Goal: Information Seeking & Learning: Find specific page/section

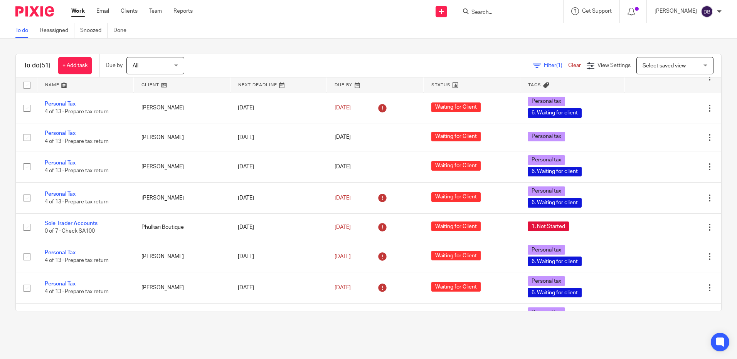
scroll to position [1345, 0]
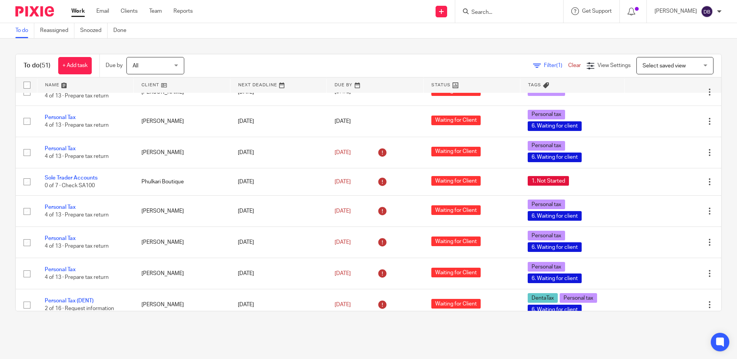
click at [507, 11] on input "Search" at bounding box center [505, 12] width 69 height 7
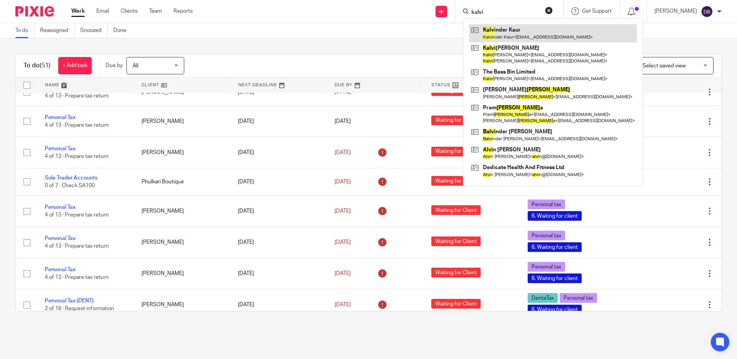
type input "kalvi"
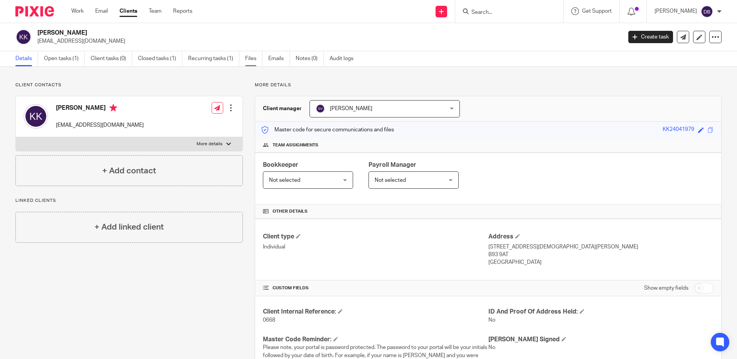
click at [253, 61] on link "Files" at bounding box center [253, 58] width 17 height 15
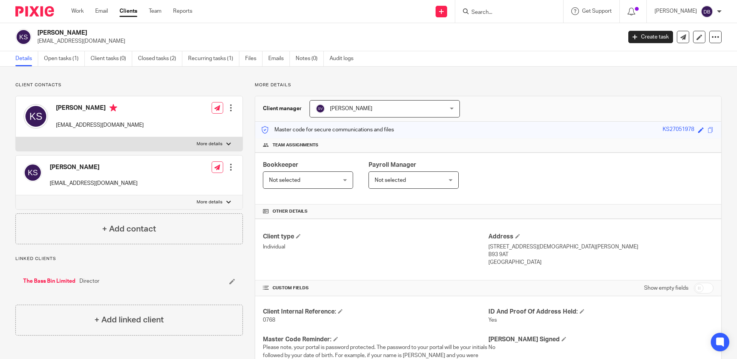
click at [268, 57] on ul "Details Open tasks (1) Client tasks (0) Closed tasks (2) Recurring tasks (1) Fi…" at bounding box center [190, 58] width 350 height 15
click at [274, 59] on link "Emails" at bounding box center [279, 58] width 22 height 15
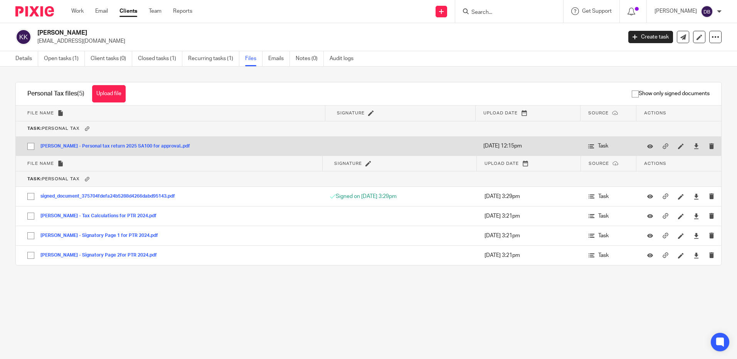
click at [155, 145] on button "Mrs Kalvinder Kaur - Personal tax return 2025 SA100 for approval..pdf" at bounding box center [117, 146] width 155 height 5
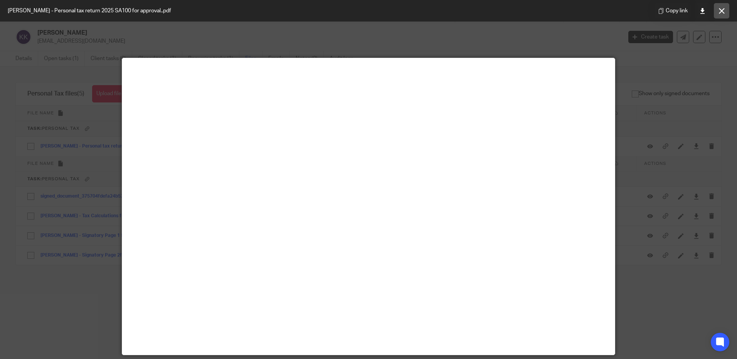
click at [725, 8] on button at bounding box center [721, 10] width 15 height 15
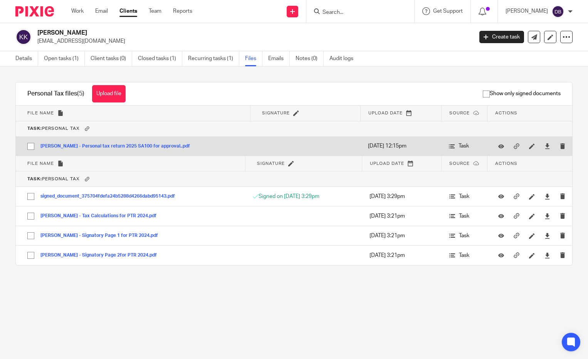
click at [132, 146] on button "Mrs Kalvinder Kaur - Personal tax return 2025 SA100 for approval..pdf" at bounding box center [117, 146] width 155 height 5
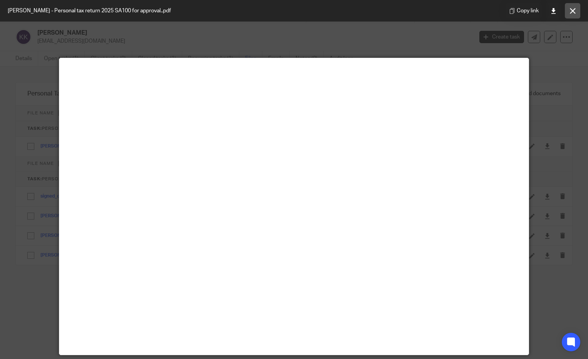
click at [574, 10] on icon at bounding box center [573, 11] width 6 height 6
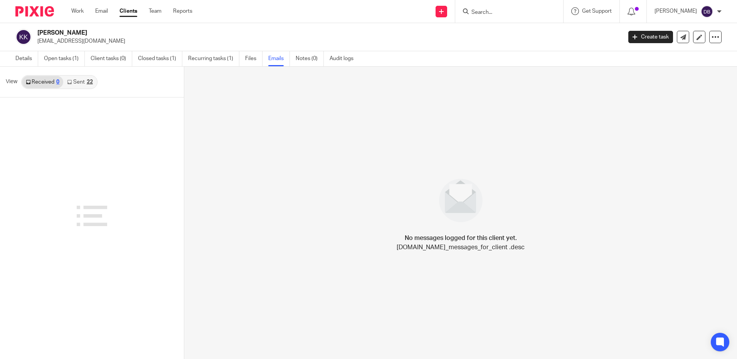
click at [81, 82] on link "Sent 22" at bounding box center [79, 82] width 33 height 12
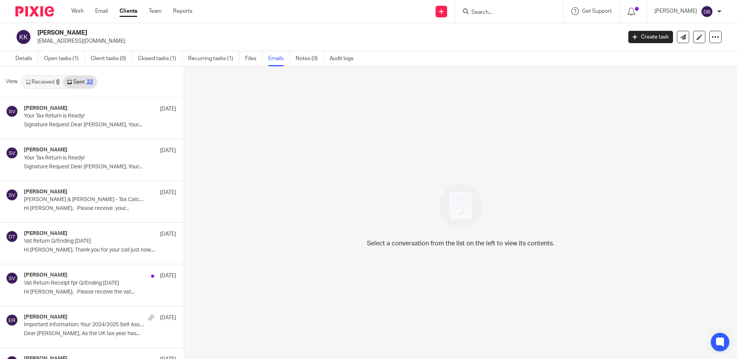
click at [44, 84] on link "Received 0" at bounding box center [42, 82] width 41 height 12
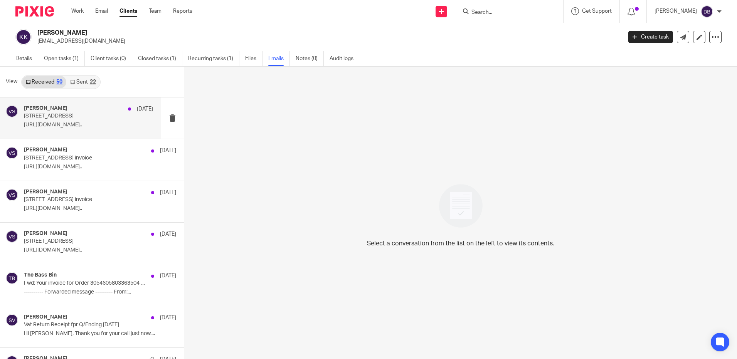
click at [114, 117] on p "[STREET_ADDRESS]" at bounding box center [75, 116] width 103 height 7
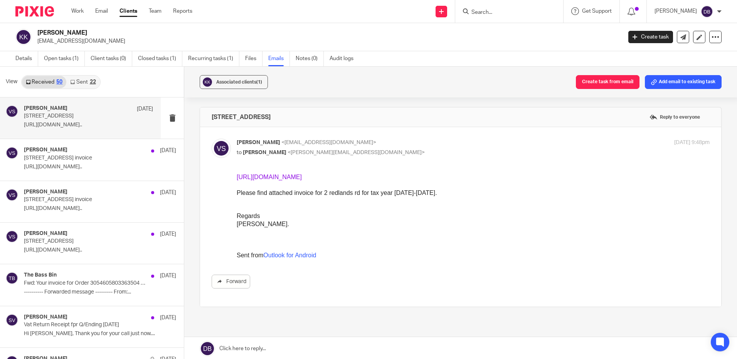
click at [302, 177] on link "https://acrobat.adobe.com/id/urn:aaid:sc:EU:554d5751-f517-4e1f-a653-bfee357cebaf" at bounding box center [269, 177] width 65 height 7
click at [93, 163] on div "vijay singh 8 Sep 55 hordern rd invoice https://acrobat.adobe.com/id/urn:aaid:s…" at bounding box center [88, 160] width 129 height 26
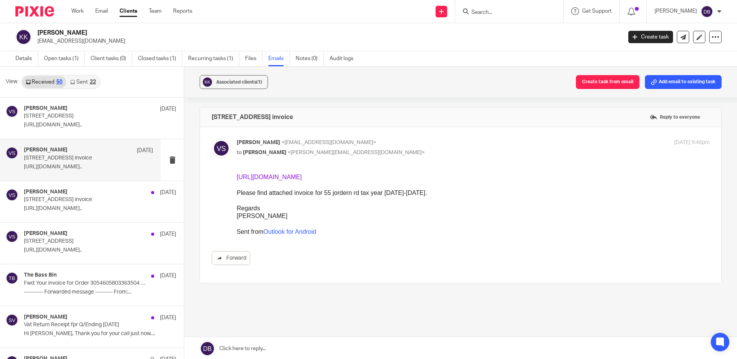
click at [302, 176] on link "https://acrobat.adobe.com/id/urn:aaid:sc:EU:5cbac4e7-0d46-45c5-ba2b-f0ce3b2e4f97" at bounding box center [269, 177] width 65 height 7
click at [72, 195] on div "vijay singh 8 Sep" at bounding box center [88, 193] width 129 height 8
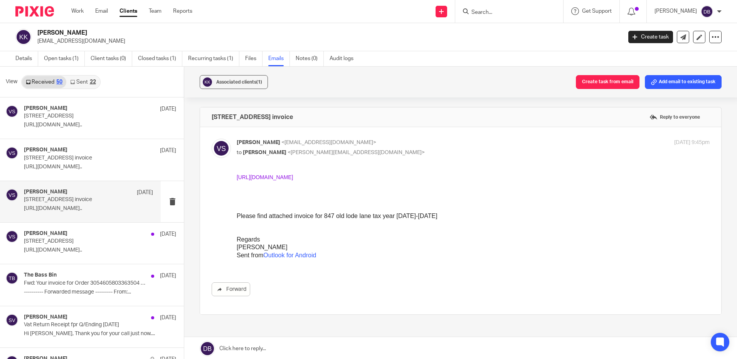
click at [268, 179] on link "https://acrobat.adobe.com/id/urn:aaid:sc:EU:b141f5f4-0a6d-489d-96c1-1e8b9cb331c4" at bounding box center [265, 177] width 56 height 6
click at [103, 235] on div "vijay singh 8 Sep" at bounding box center [88, 234] width 129 height 8
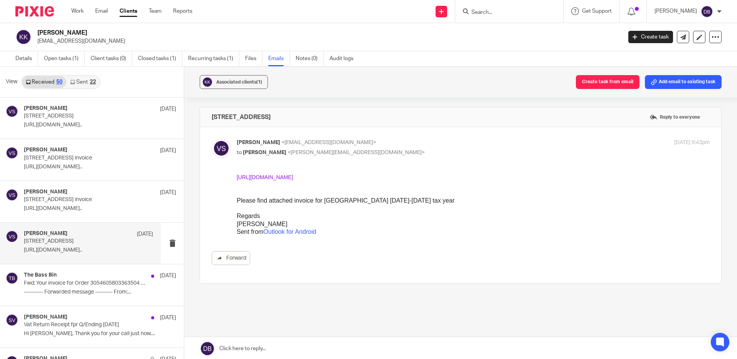
click at [264, 176] on link "https://acrobat.adobe.com/id/urn:aaid:sc:EU:70509595-965d-441e-aad3-5727aac51e28" at bounding box center [265, 177] width 56 height 6
click at [83, 84] on link "Sent 22" at bounding box center [82, 82] width 33 height 12
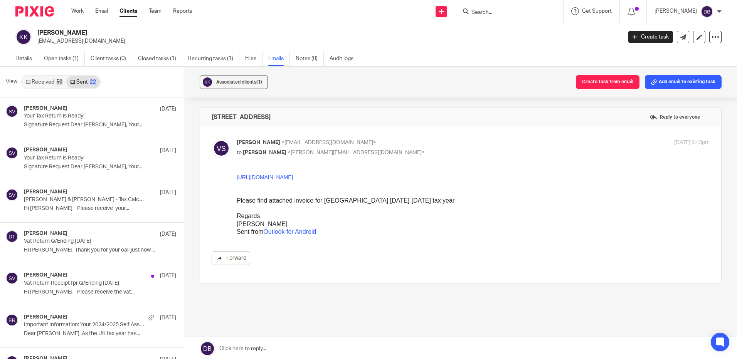
scroll to position [1, 0]
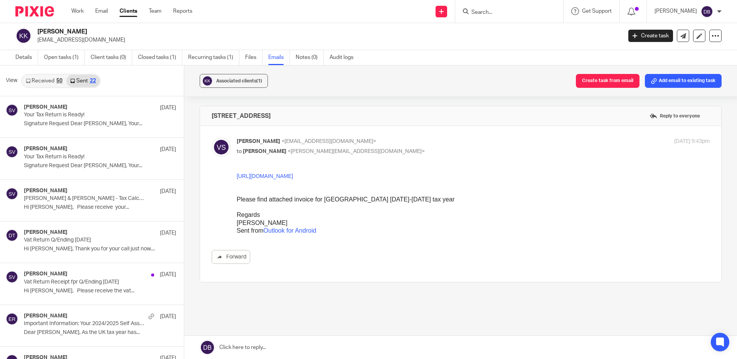
click at [27, 74] on div "Received 50 Sent 22" at bounding box center [60, 81] width 79 height 14
click at [34, 78] on link "Received 50" at bounding box center [44, 81] width 44 height 12
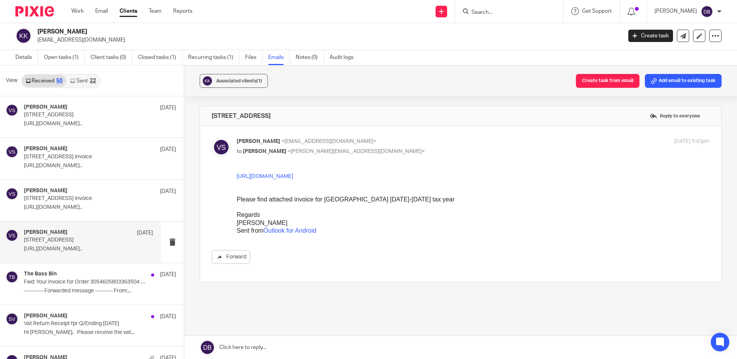
click at [91, 82] on div "22" at bounding box center [93, 80] width 6 height 5
click at [92, 82] on div "22" at bounding box center [93, 80] width 6 height 5
click at [83, 82] on link "Sent 22" at bounding box center [82, 81] width 33 height 12
click at [82, 82] on link "Sent 22" at bounding box center [82, 81] width 33 height 12
click at [92, 278] on div "The Bass Bin 5 Sep" at bounding box center [88, 275] width 129 height 8
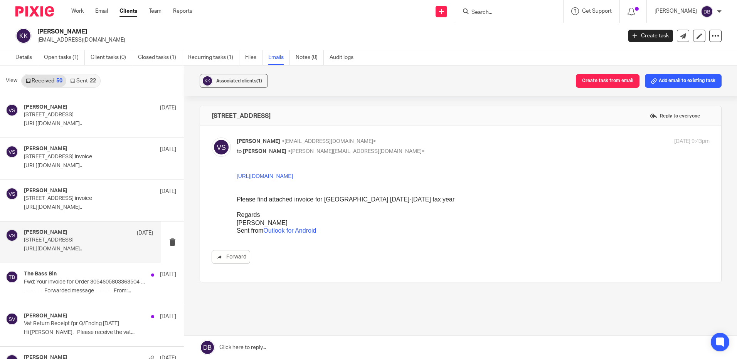
click at [86, 230] on div "vijay singh 8 Sep" at bounding box center [88, 233] width 129 height 8
click at [91, 197] on p "[STREET_ADDRESS] invoice" at bounding box center [75, 198] width 103 height 7
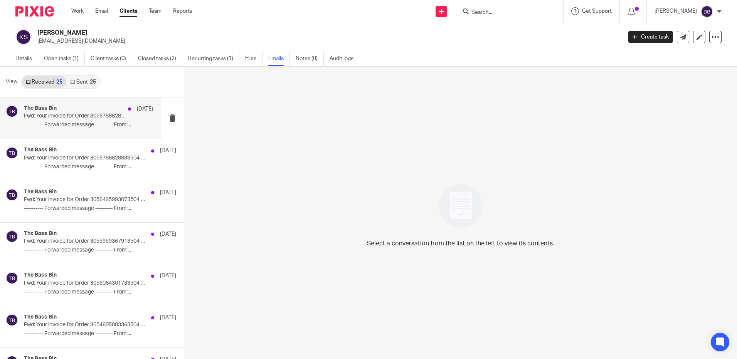
click at [73, 132] on div "The Bass Bin [DATE] Fwd: Your invoice for Order 3056788828813504 is here ------…" at bounding box center [80, 118] width 161 height 41
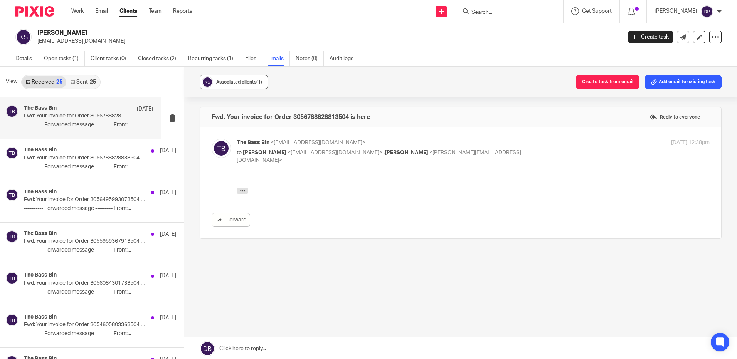
click at [229, 83] on span "Associated clients (1)" at bounding box center [239, 82] width 46 height 5
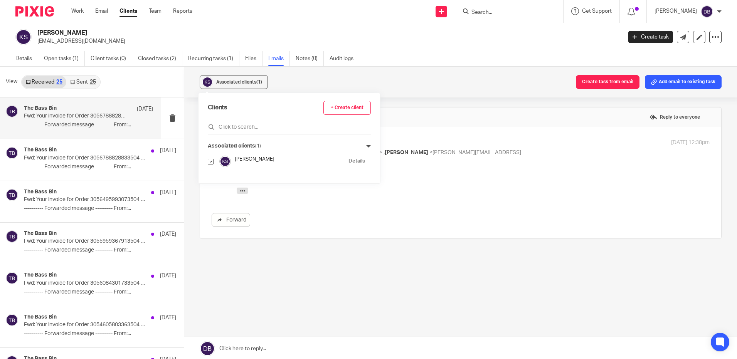
click at [466, 77] on div "Associated clients (1) Create task from email Add email to existing task" at bounding box center [460, 82] width 553 height 31
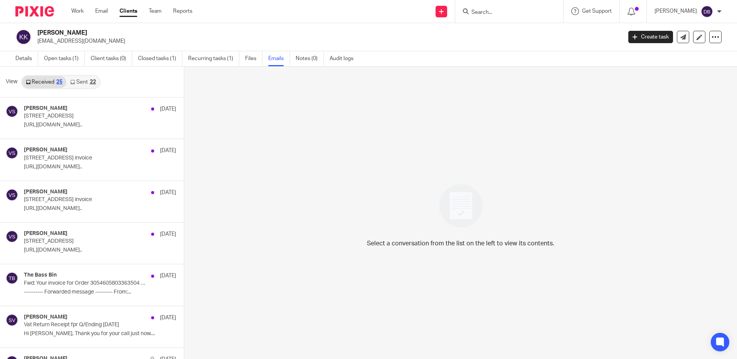
click at [86, 82] on link "Sent 22" at bounding box center [82, 82] width 33 height 12
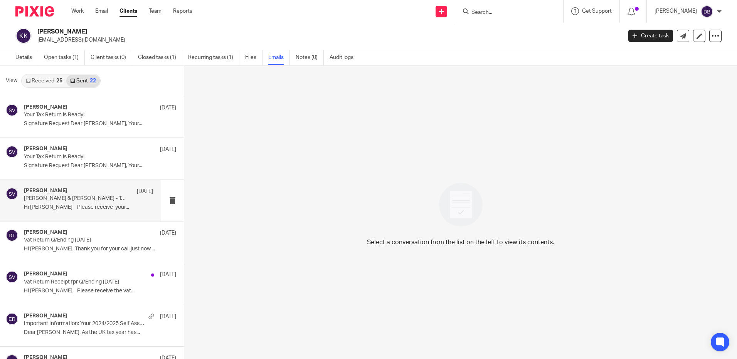
click at [95, 205] on p "Hi [PERSON_NAME], Please receive your..." at bounding box center [88, 207] width 129 height 7
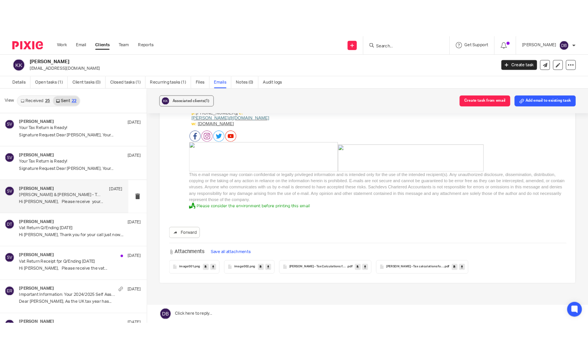
scroll to position [193, 0]
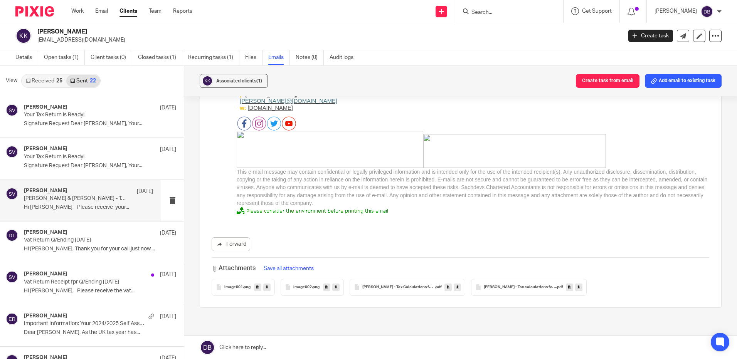
click at [457, 288] on link at bounding box center [457, 288] width 7 height 8
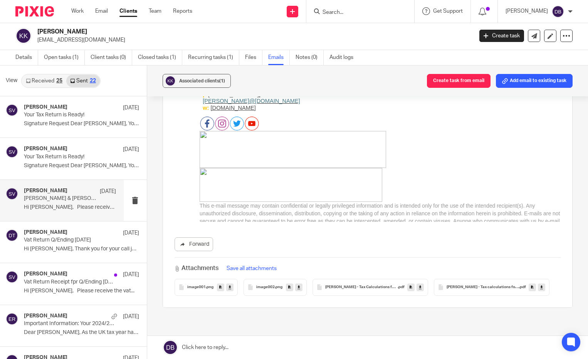
click at [538, 291] on link at bounding box center [541, 288] width 7 height 8
